Goal: Navigation & Orientation: Find specific page/section

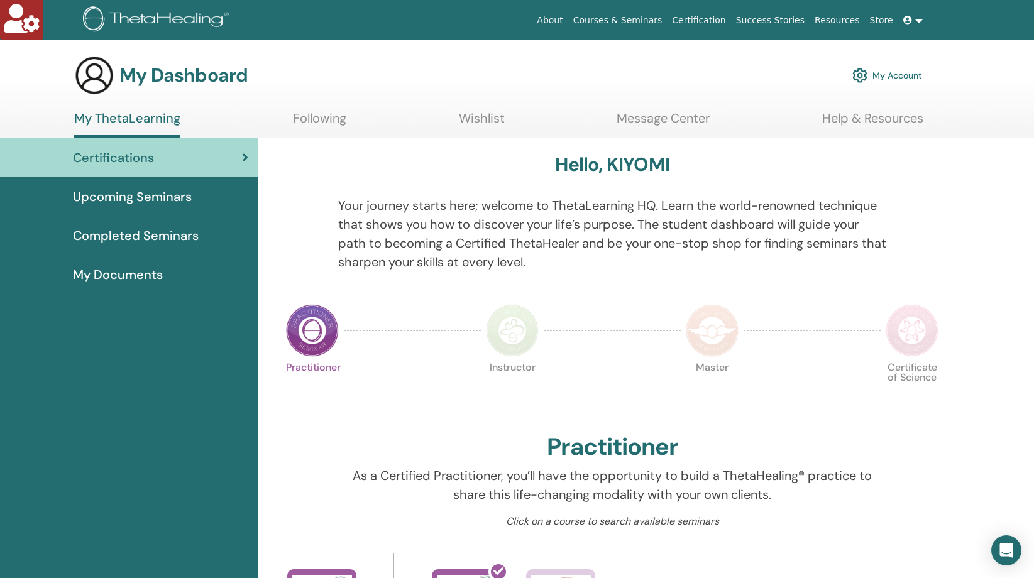
click at [158, 193] on span "Upcoming Seminars" at bounding box center [132, 196] width 119 height 19
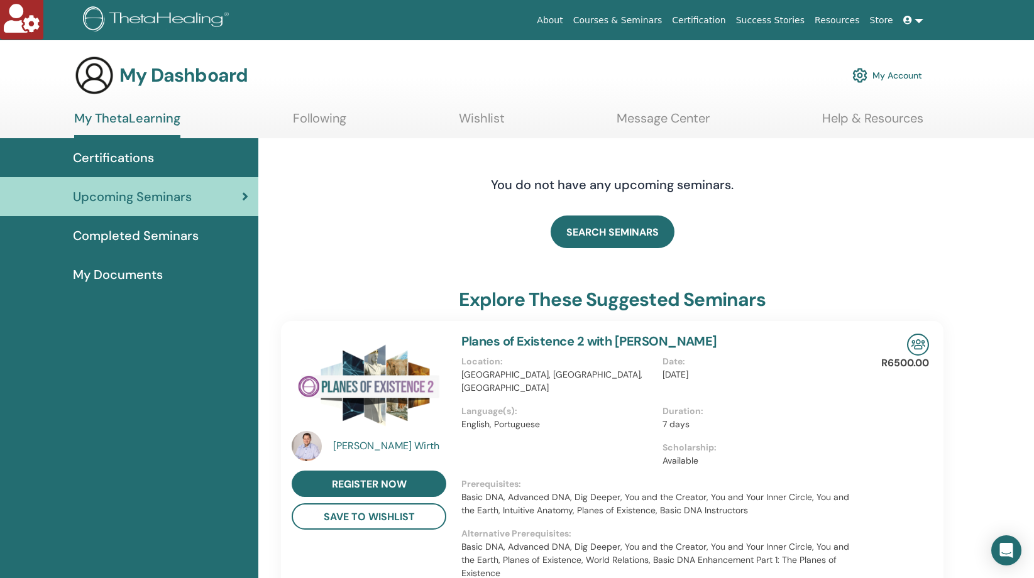
click at [128, 120] on link "My ThetaLearning" at bounding box center [127, 125] width 106 height 28
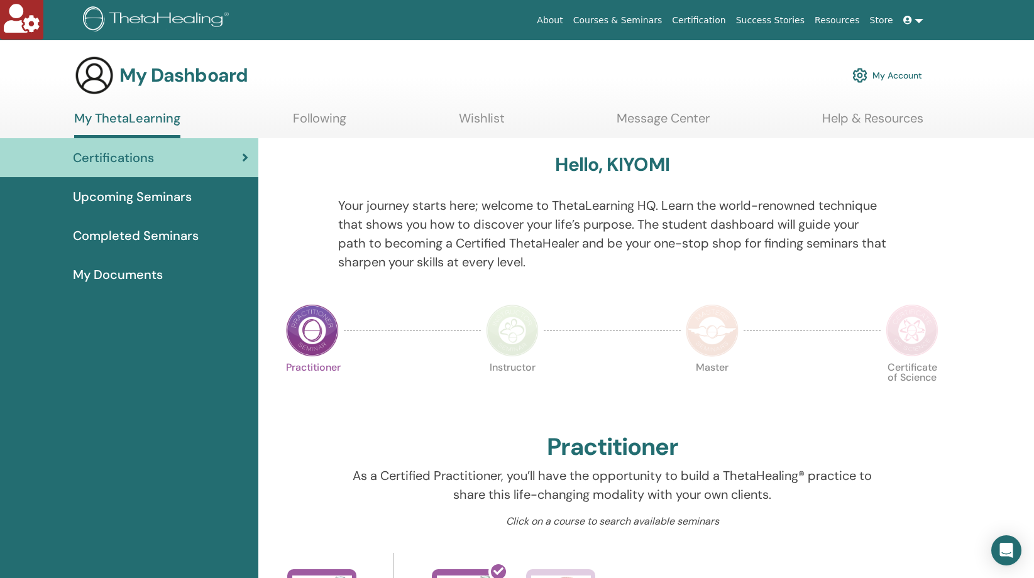
click at [118, 279] on span "My Documents" at bounding box center [118, 274] width 90 height 19
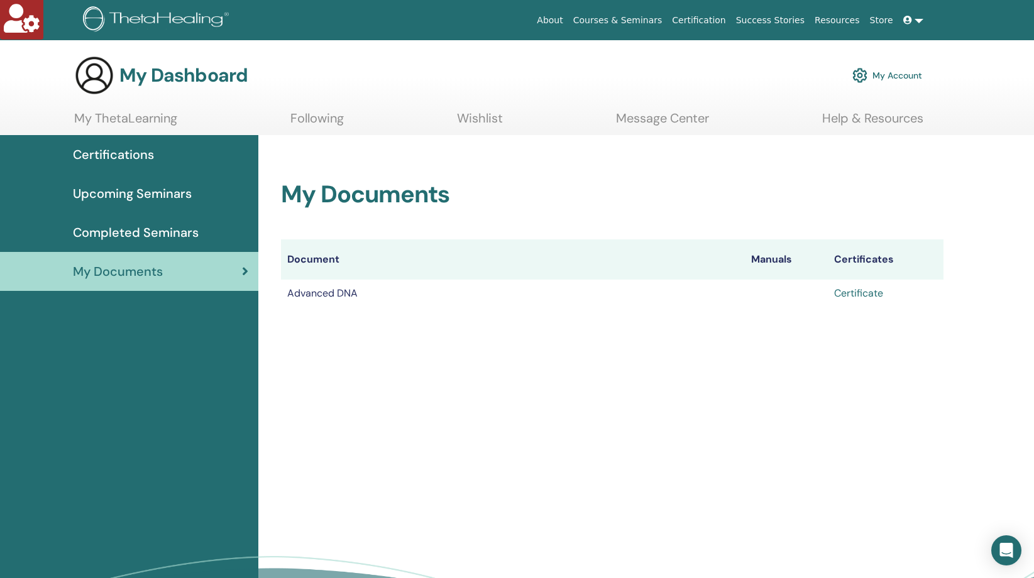
click at [845, 292] on link "Certificate" at bounding box center [858, 293] width 49 height 13
